Goal: Navigation & Orientation: Find specific page/section

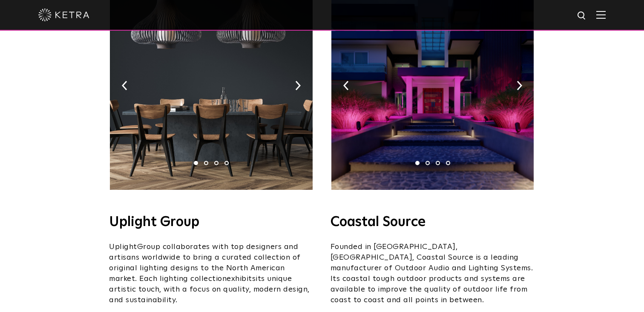
scroll to position [196, 0]
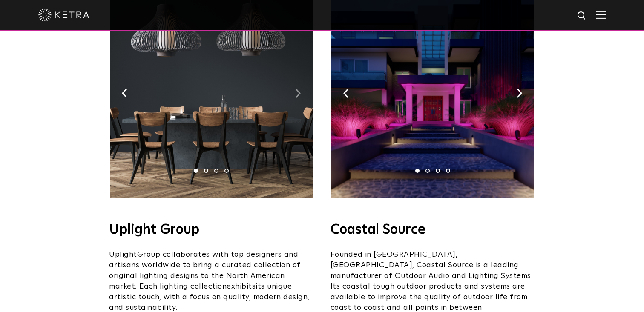
click at [295, 89] on img at bounding box center [298, 93] width 6 height 9
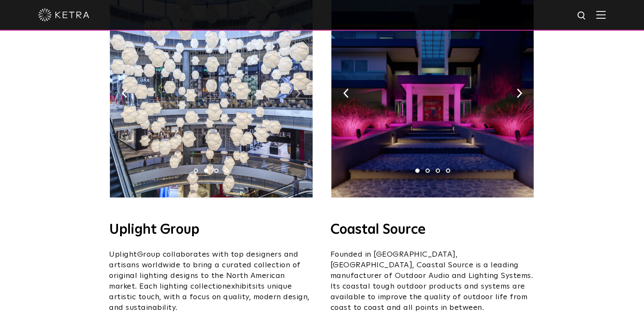
click at [295, 89] on img at bounding box center [298, 93] width 6 height 9
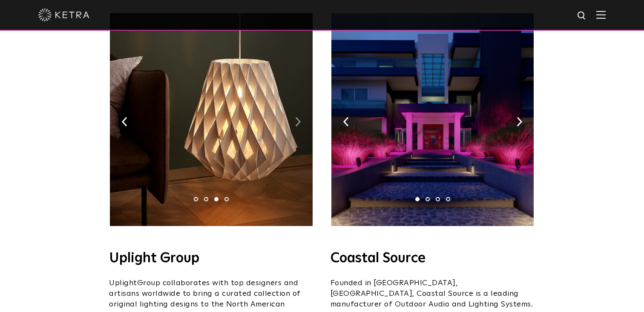
scroll to position [166, 0]
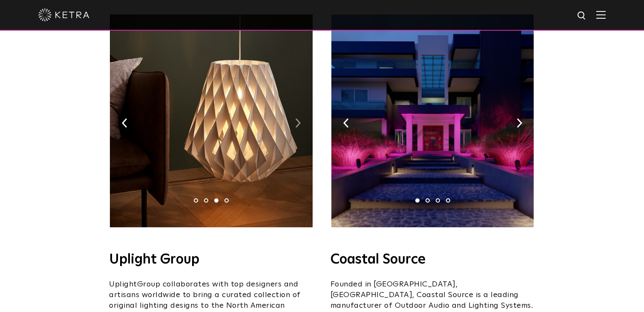
click at [298, 118] on img at bounding box center [298, 122] width 6 height 9
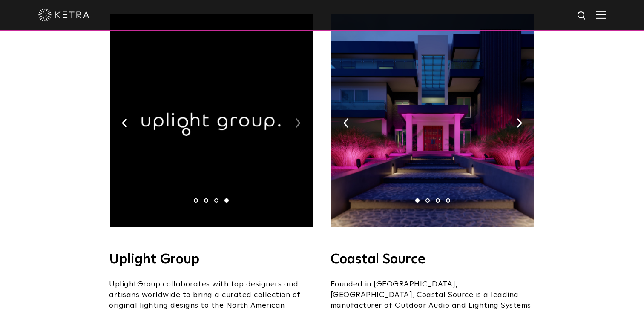
click at [298, 118] on img at bounding box center [298, 122] width 6 height 9
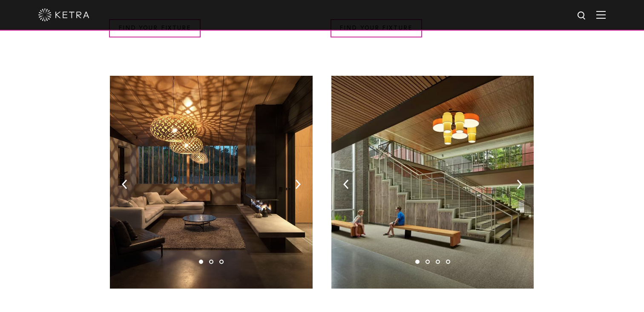
scroll to position [512, 0]
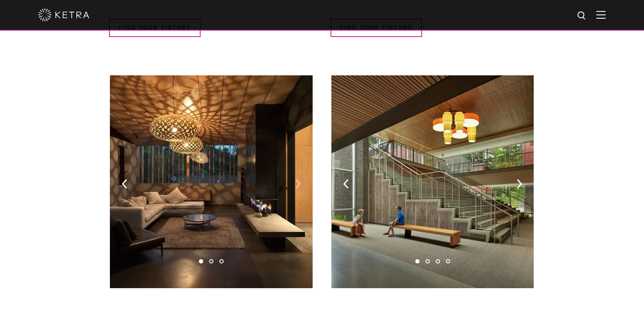
click at [298, 179] on img at bounding box center [298, 183] width 6 height 9
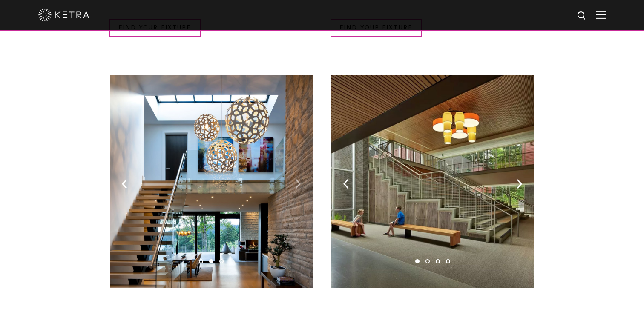
click at [298, 179] on img at bounding box center [298, 183] width 6 height 9
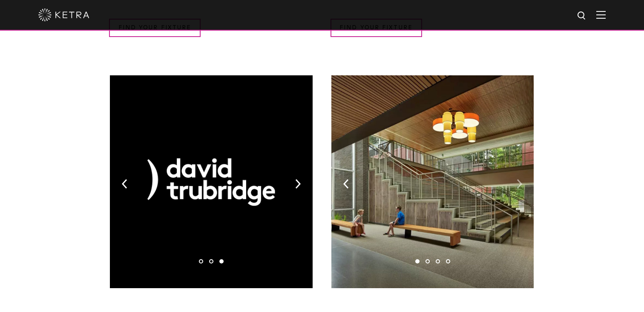
click at [520, 179] on img at bounding box center [520, 183] width 6 height 9
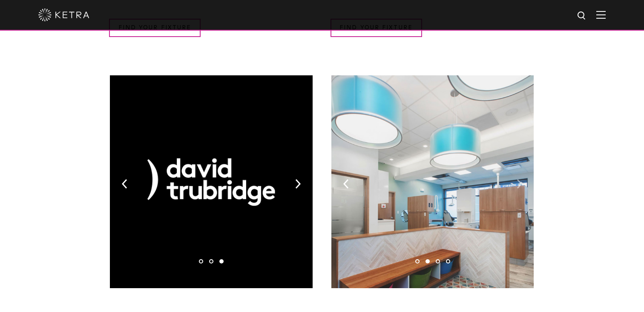
click at [520, 179] on img at bounding box center [520, 183] width 6 height 9
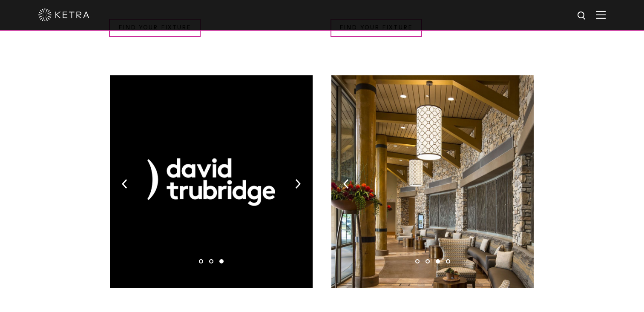
click at [520, 179] on img at bounding box center [520, 183] width 6 height 9
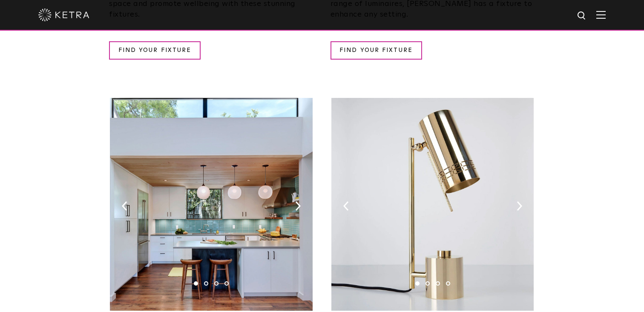
scroll to position [908, 0]
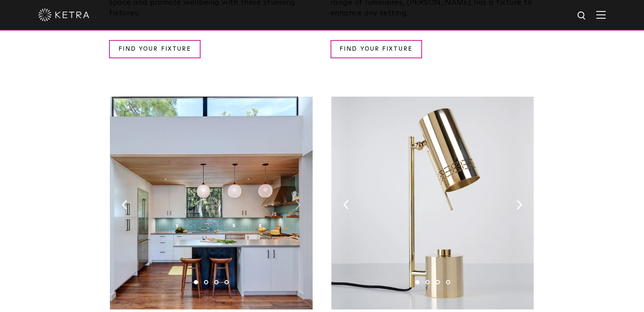
click at [300, 200] on img at bounding box center [298, 204] width 6 height 9
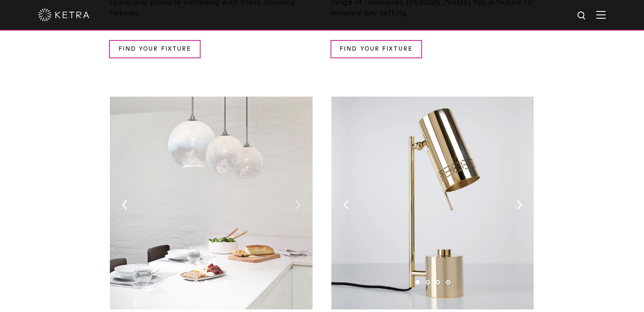
click at [300, 200] on img at bounding box center [298, 204] width 6 height 9
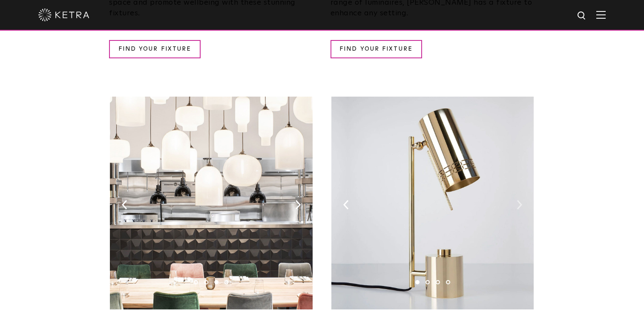
click at [518, 200] on img at bounding box center [520, 204] width 6 height 9
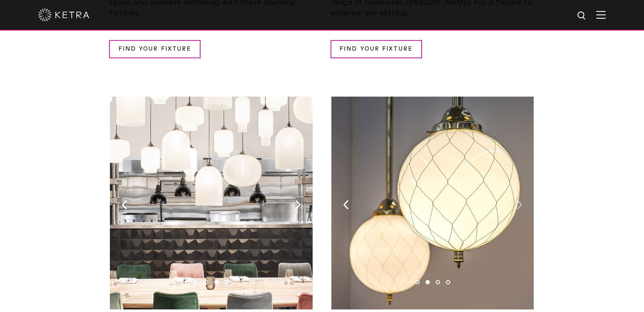
click at [518, 200] on img at bounding box center [520, 204] width 6 height 9
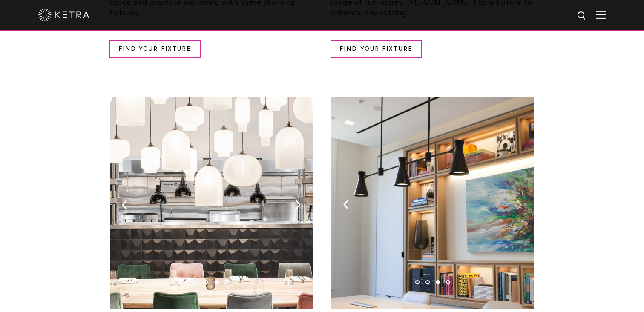
click at [518, 200] on img at bounding box center [520, 204] width 6 height 9
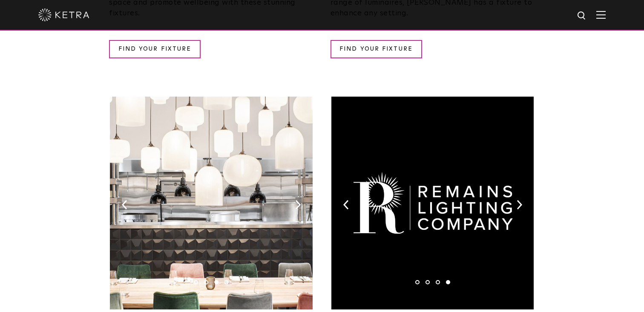
click at [343, 184] on img at bounding box center [433, 203] width 202 height 213
click at [346, 200] on img at bounding box center [346, 204] width 6 height 9
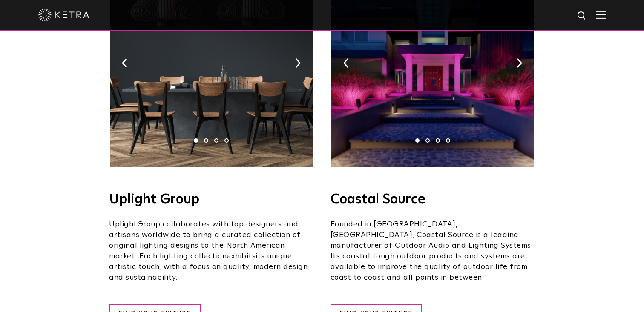
scroll to position [225, 0]
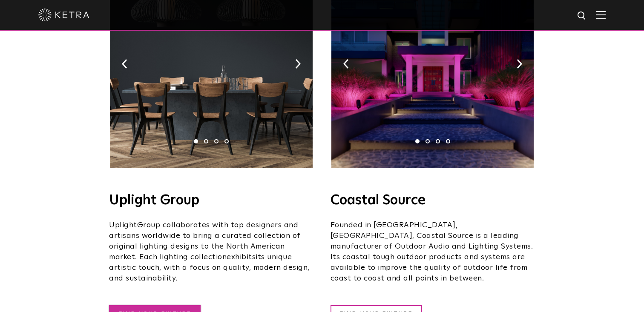
click at [151, 306] on link "FIND YOUR FIXTURE" at bounding box center [155, 315] width 92 height 18
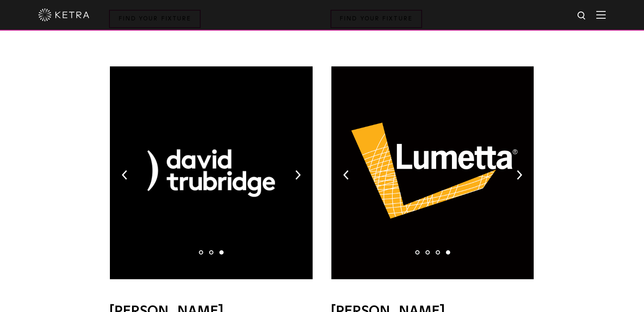
scroll to position [531, 0]
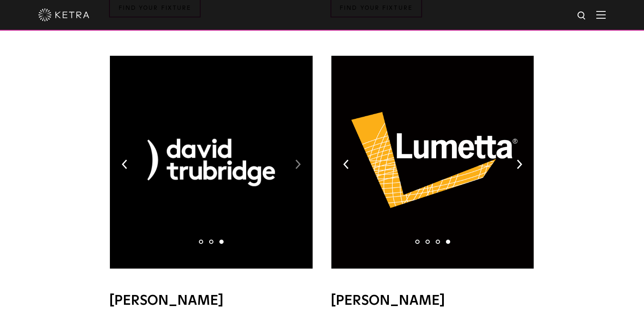
click at [300, 160] on img at bounding box center [298, 164] width 6 height 9
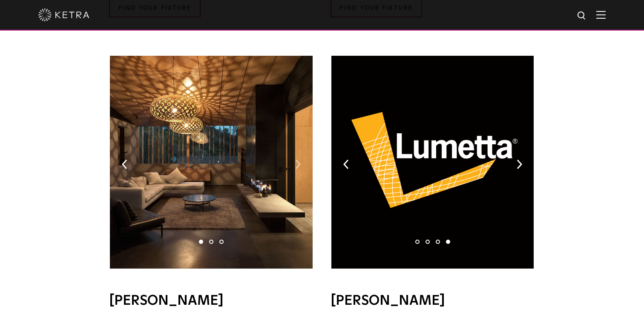
click at [300, 160] on img at bounding box center [298, 164] width 6 height 9
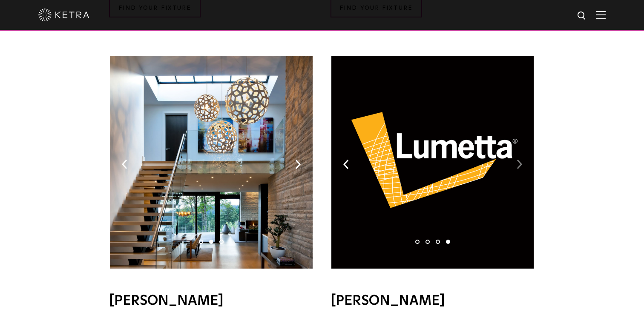
click at [517, 160] on img at bounding box center [520, 164] width 6 height 9
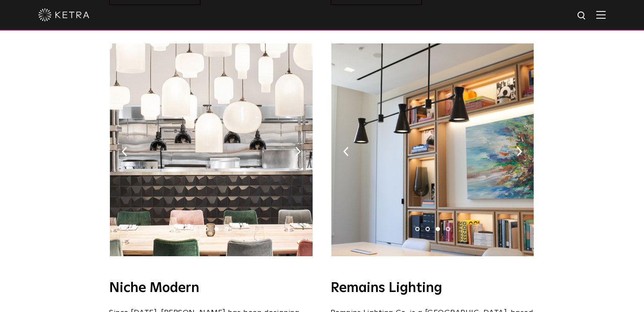
scroll to position [963, 0]
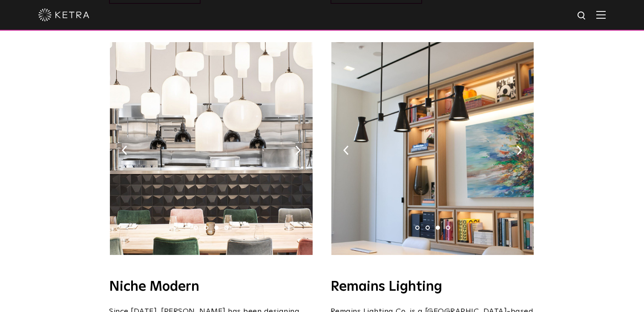
click at [519, 121] on img at bounding box center [433, 148] width 202 height 213
click at [525, 133] on img at bounding box center [433, 148] width 202 height 213
click at [521, 146] on img at bounding box center [520, 150] width 6 height 9
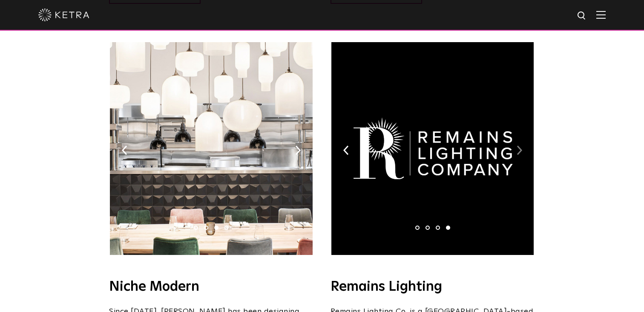
click at [521, 146] on img at bounding box center [520, 150] width 6 height 9
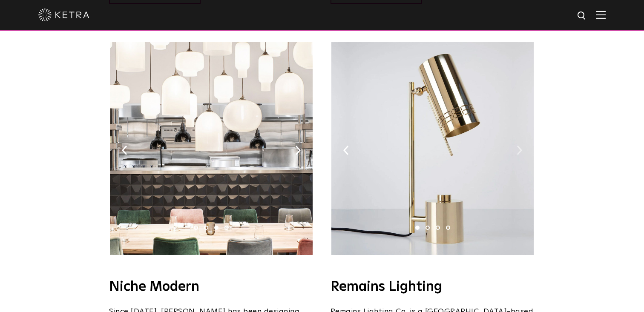
click at [521, 146] on img at bounding box center [520, 150] width 6 height 9
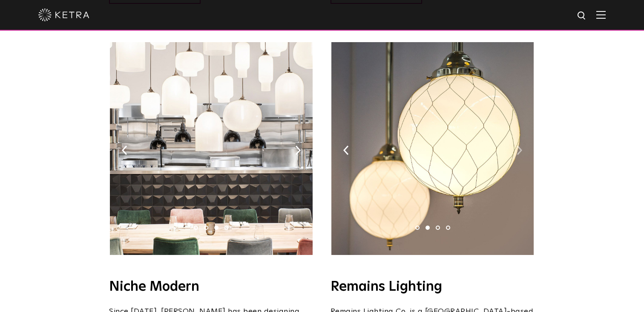
click at [521, 146] on img at bounding box center [520, 150] width 6 height 9
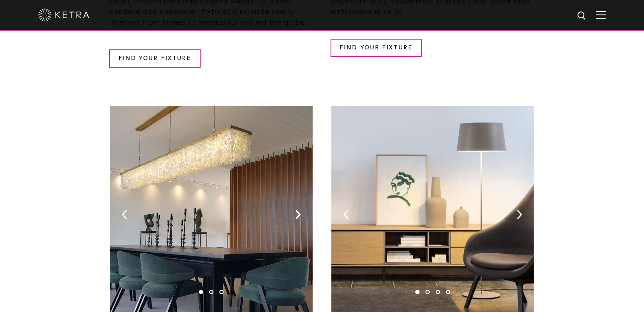
scroll to position [1302, 0]
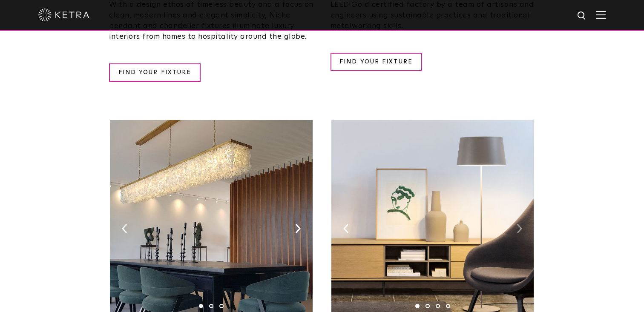
click at [518, 224] on img at bounding box center [520, 228] width 6 height 9
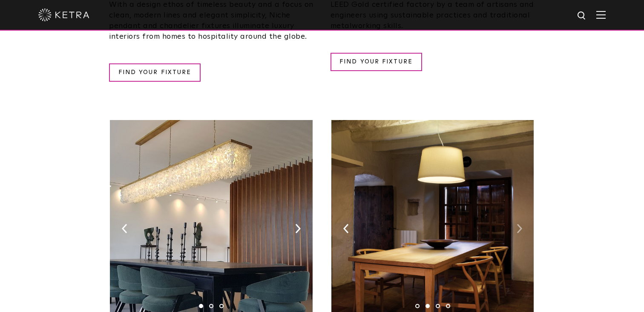
click at [518, 224] on img at bounding box center [520, 228] width 6 height 9
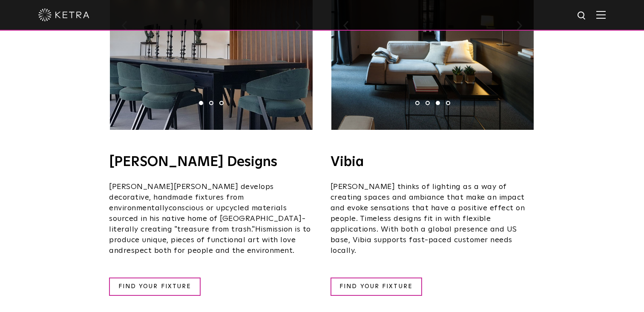
scroll to position [1515, 0]
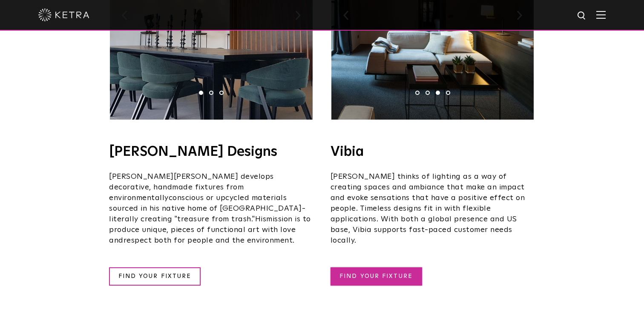
click at [364, 268] on link "FIND YOUR FIXTURE" at bounding box center [377, 277] width 92 height 18
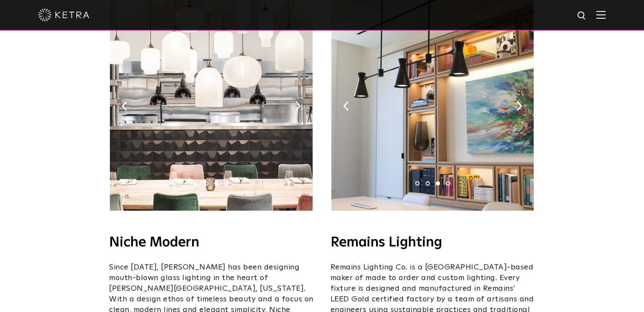
scroll to position [1006, 0]
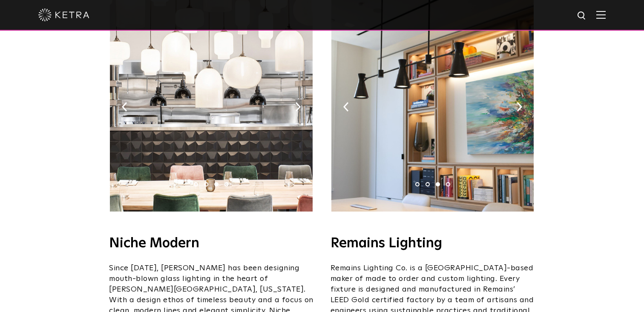
click at [522, 83] on img at bounding box center [433, 105] width 202 height 213
click at [519, 102] on img at bounding box center [520, 106] width 6 height 9
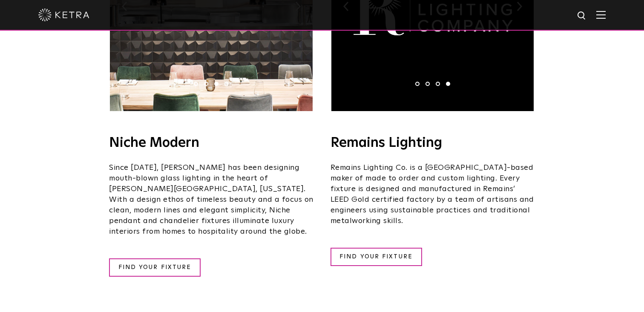
scroll to position [1127, 0]
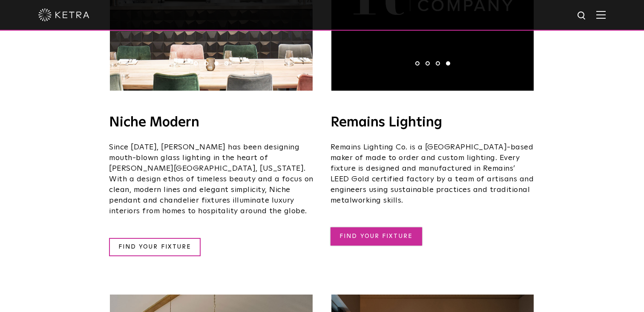
click at [392, 228] on link "FIND YOUR FIXTURE" at bounding box center [377, 237] width 92 height 18
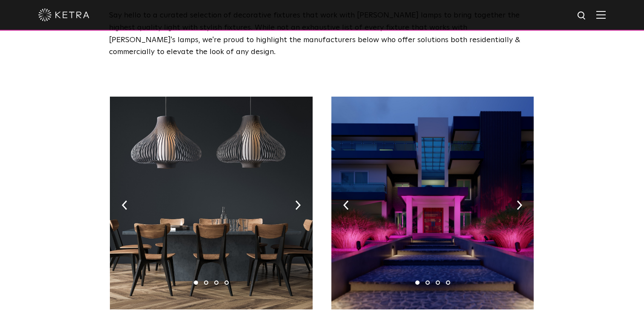
scroll to position [84, 0]
